Goal: Task Accomplishment & Management: Manage account settings

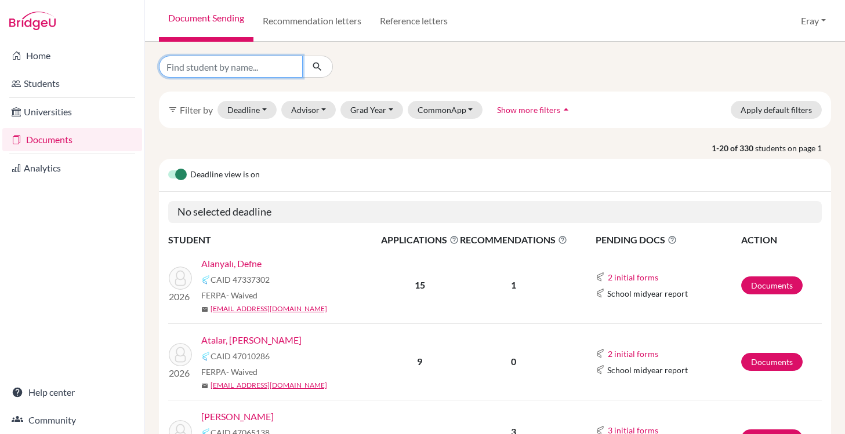
click at [274, 66] on input "Find student by name..." at bounding box center [231, 67] width 144 height 22
type input "ece"
click button "submit" at bounding box center [317, 67] width 31 height 22
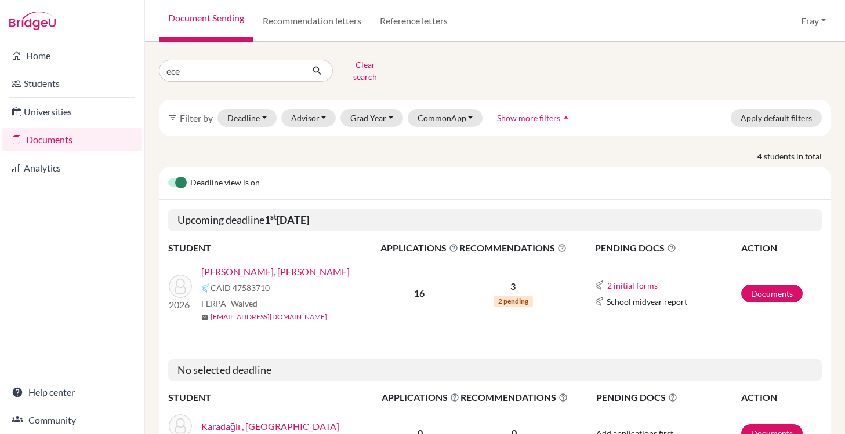
click at [274, 265] on link "[PERSON_NAME], [PERSON_NAME]" at bounding box center [275, 272] width 148 height 14
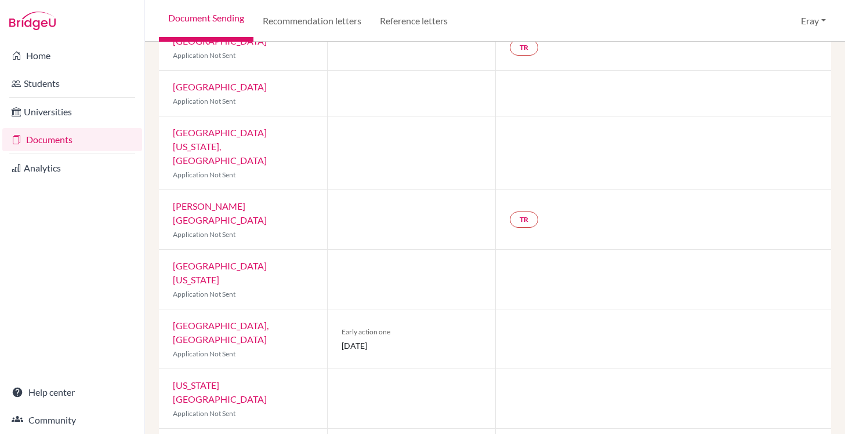
scroll to position [556, 0]
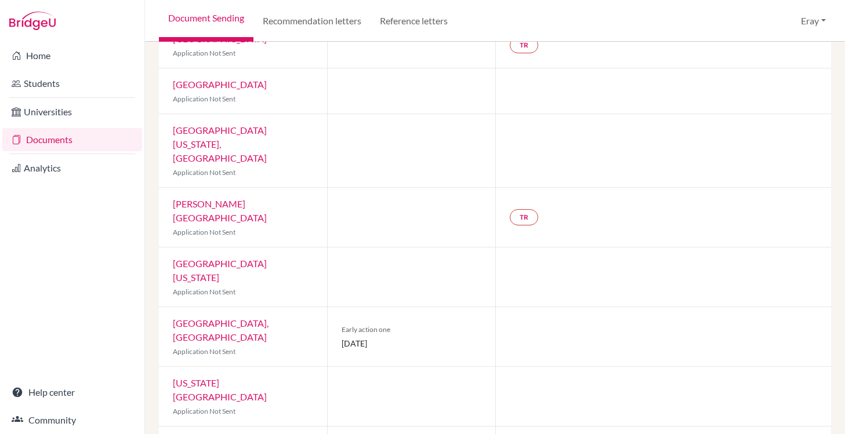
drag, startPoint x: 345, startPoint y: 245, endPoint x: 413, endPoint y: 243, distance: 68.4
click at [413, 337] on span "01 November 2025" at bounding box center [411, 343] width 140 height 12
click at [412, 337] on span "01 November 2025" at bounding box center [411, 343] width 140 height 12
drag, startPoint x: 394, startPoint y: 242, endPoint x: 337, endPoint y: 234, distance: 56.8
click at [337, 307] on div "Early action one 01 November 2025" at bounding box center [411, 336] width 168 height 59
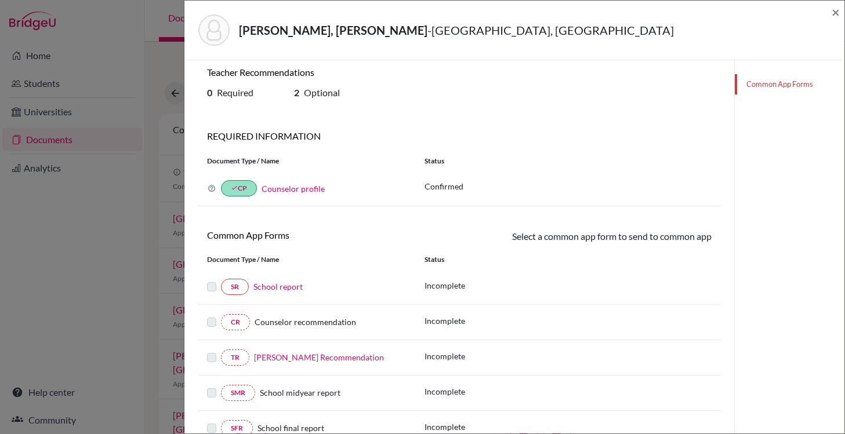
scroll to position [1, 0]
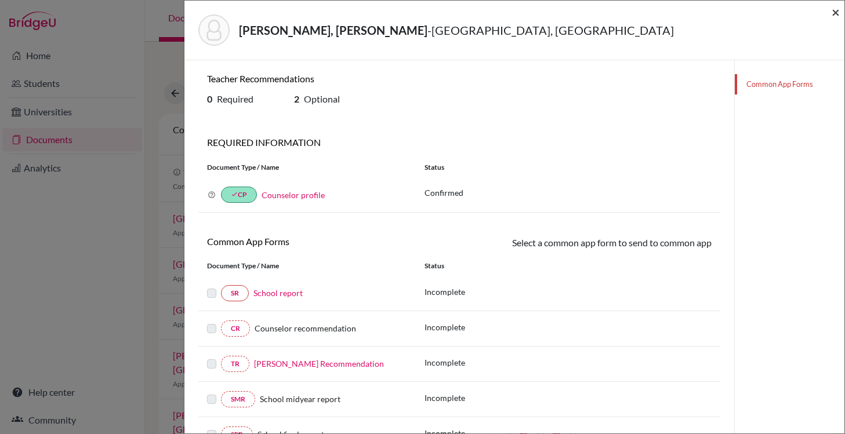
click at [837, 17] on span "×" at bounding box center [835, 11] width 8 height 17
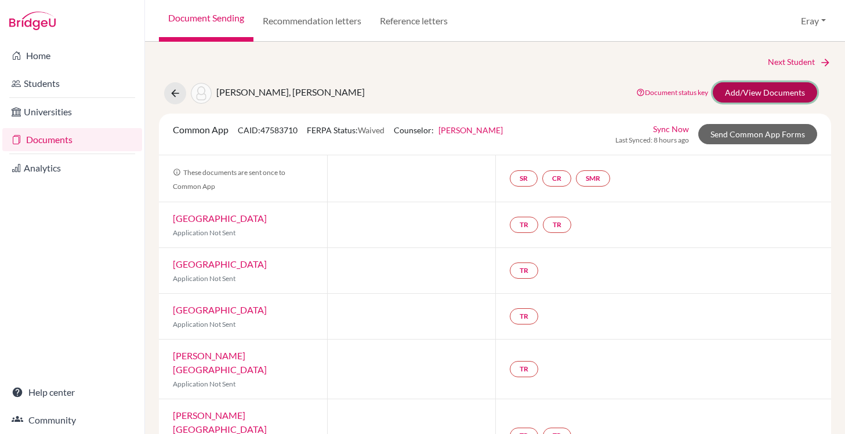
click at [782, 97] on link "Add/View Documents" at bounding box center [765, 92] width 104 height 20
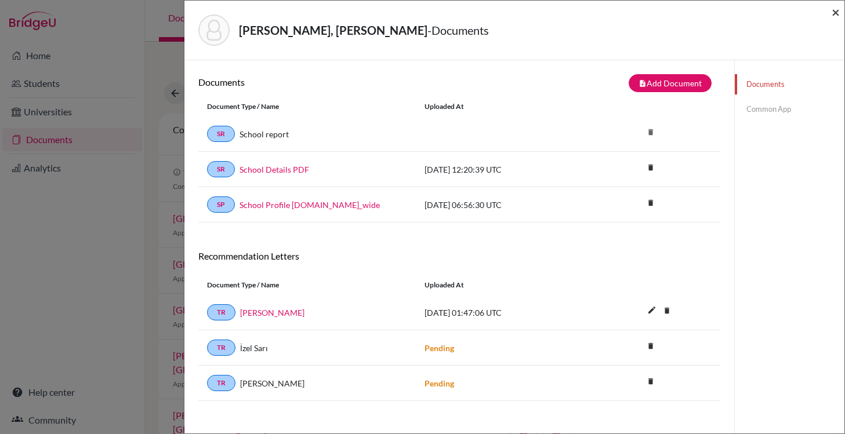
click at [838, 14] on span "×" at bounding box center [835, 11] width 8 height 17
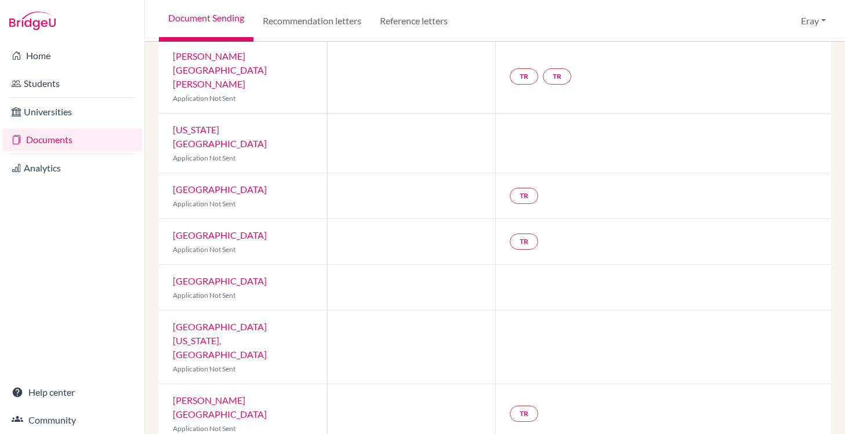
scroll to position [556, 0]
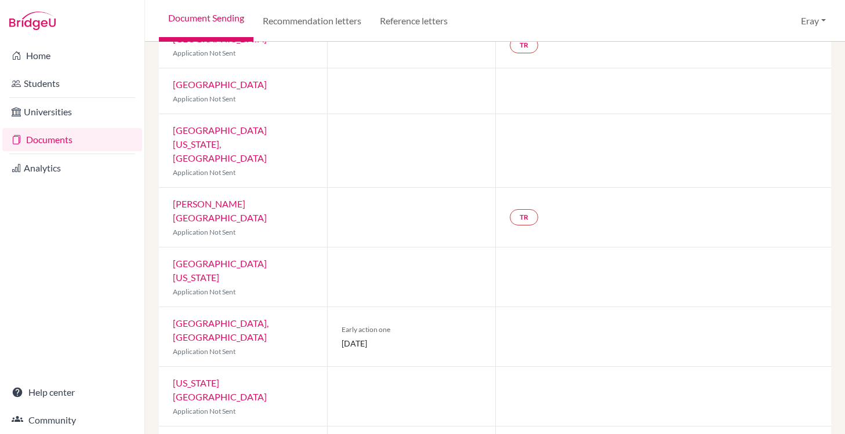
click at [252, 318] on link "Purdue University, West Lafayette" at bounding box center [221, 330] width 96 height 25
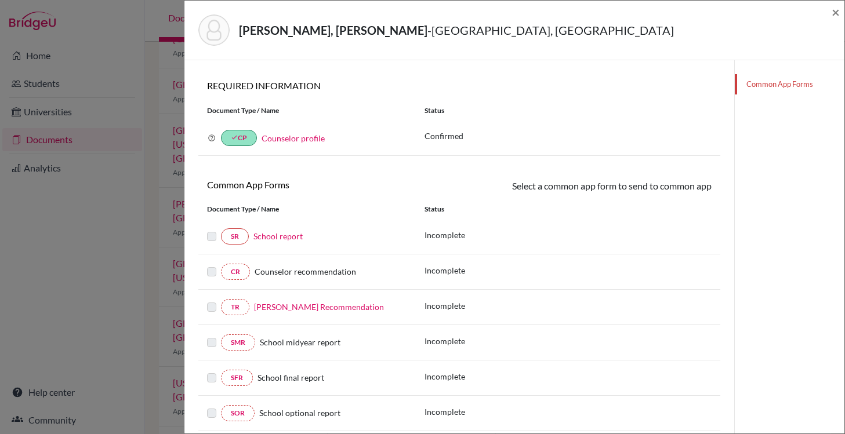
scroll to position [133, 0]
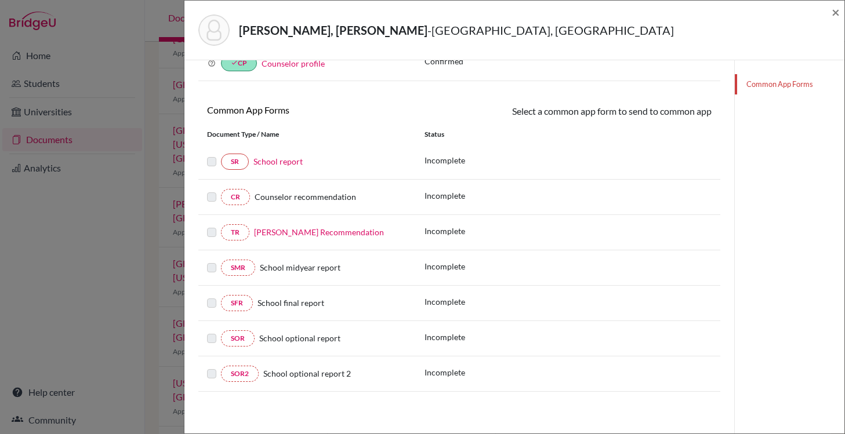
click at [339, 232] on link "Narges Rahimi’s Recommendation" at bounding box center [319, 232] width 130 height 10
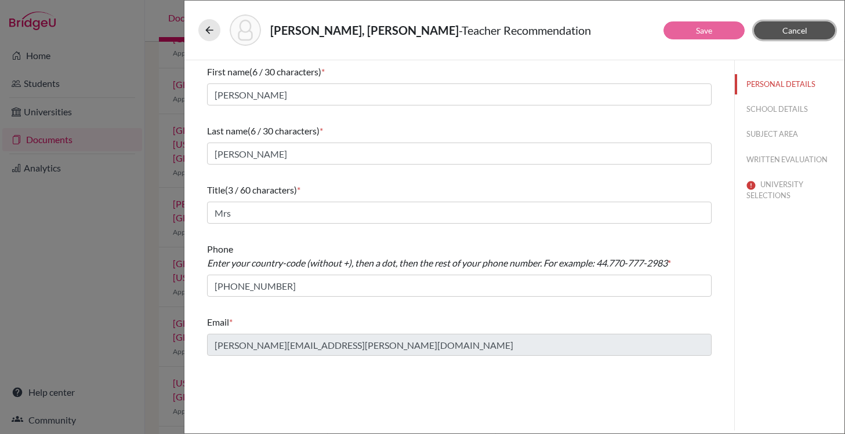
click at [791, 33] on span "Cancel" at bounding box center [794, 31] width 25 height 10
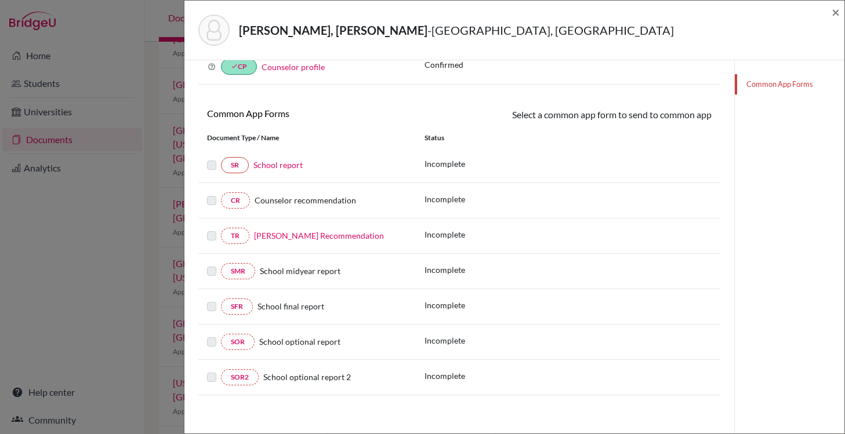
scroll to position [133, 0]
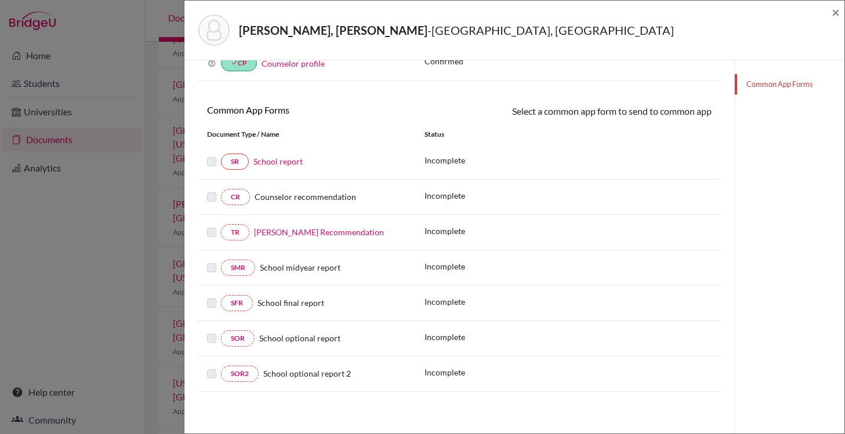
click at [284, 306] on span "School final report" at bounding box center [290, 303] width 67 height 10
drag, startPoint x: 282, startPoint y: 307, endPoint x: 272, endPoint y: 307, distance: 9.9
click at [281, 307] on span "School final report" at bounding box center [290, 303] width 67 height 10
click at [272, 308] on span "School final report" at bounding box center [290, 303] width 67 height 10
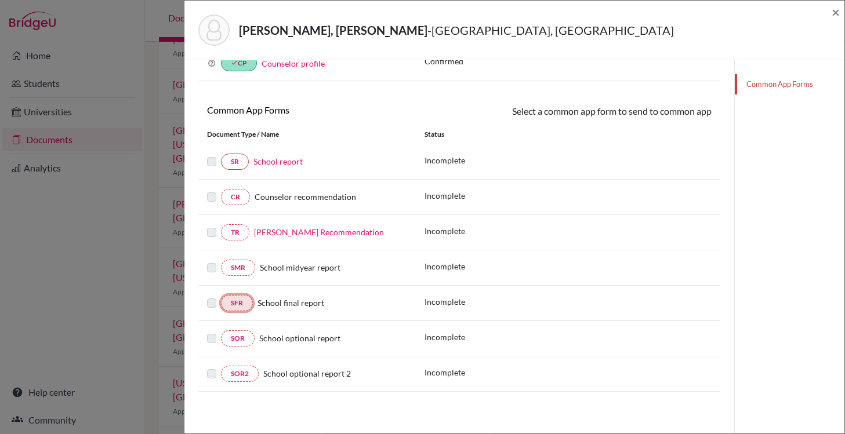
click at [241, 301] on link "SFR" at bounding box center [237, 303] width 32 height 16
drag, startPoint x: 259, startPoint y: 296, endPoint x: 266, endPoint y: 296, distance: 7.0
click at [259, 295] on div "SFR School final report" at bounding box center [307, 303] width 200 height 16
click at [272, 298] on span "School final report" at bounding box center [290, 303] width 67 height 10
